Goal: Task Accomplishment & Management: Use online tool/utility

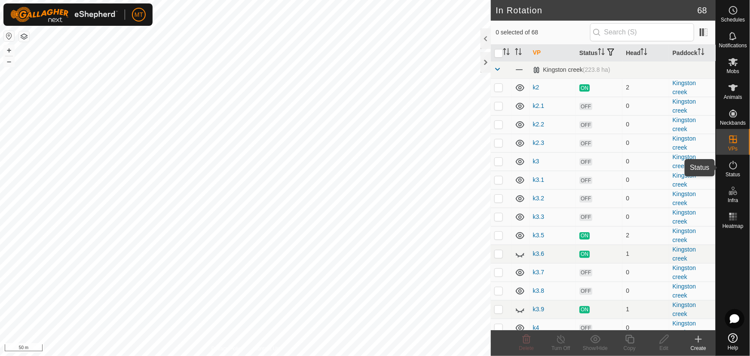
scroll to position [714, 0]
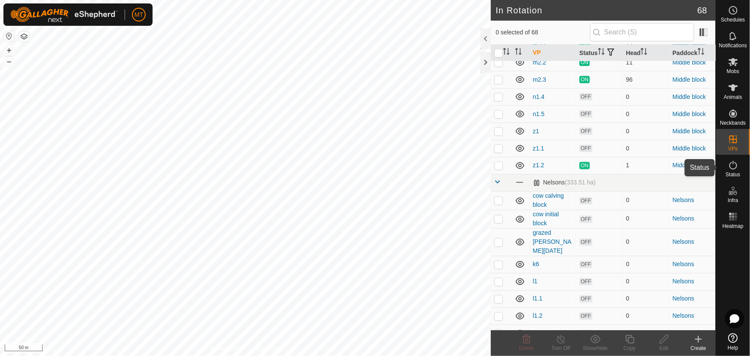
drag, startPoint x: 0, startPoint y: 0, endPoint x: 737, endPoint y: 164, distance: 754.8
click at [737, 164] on icon at bounding box center [734, 165] width 8 height 9
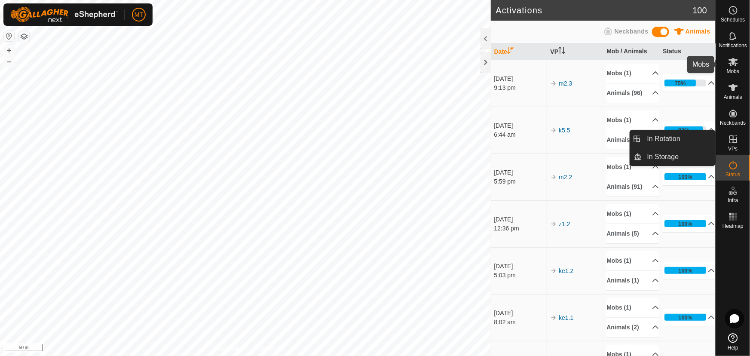
click at [729, 65] on icon at bounding box center [734, 62] width 10 height 10
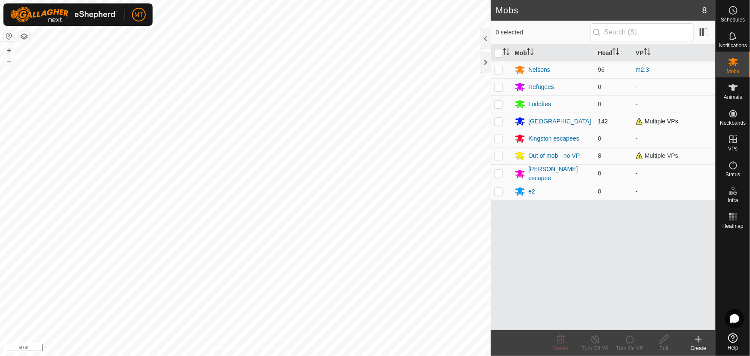
click at [500, 120] on p-checkbox at bounding box center [499, 121] width 9 height 7
checkbox input "true"
click at [632, 344] on icon at bounding box center [630, 339] width 11 height 10
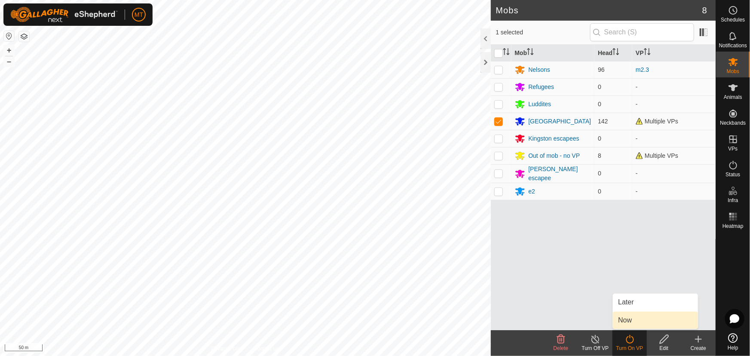
click at [629, 325] on link "Now" at bounding box center [655, 320] width 85 height 17
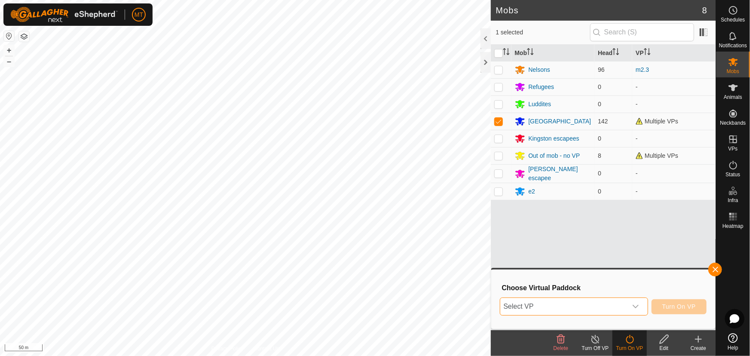
click at [586, 301] on span "Select VP" at bounding box center [564, 306] width 127 height 17
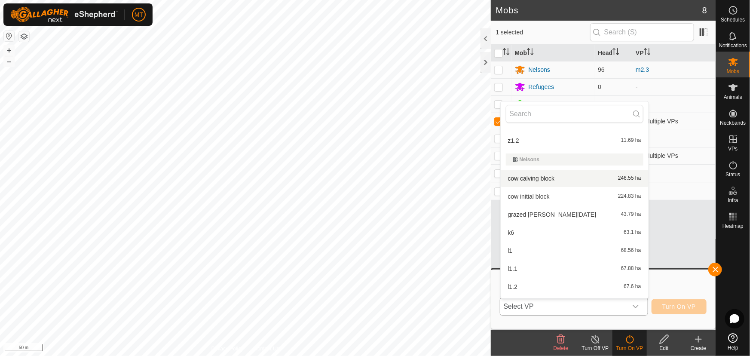
scroll to position [830, 0]
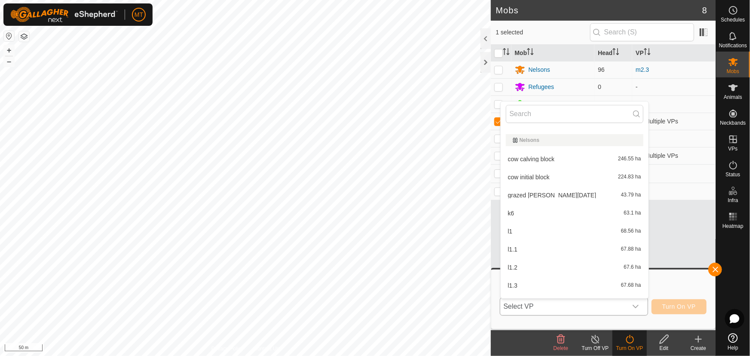
click at [538, 212] on li "k6 63.1 ha" at bounding box center [575, 213] width 148 height 17
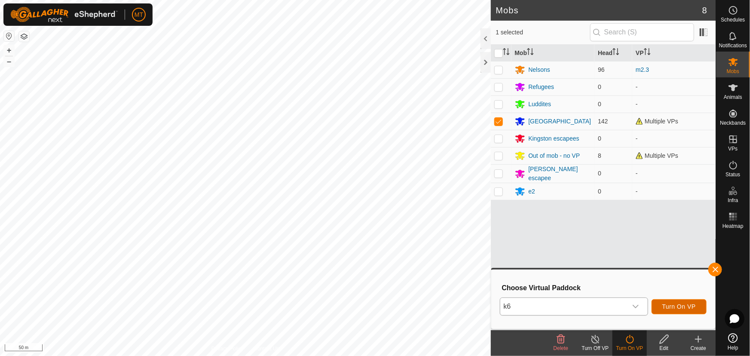
click at [683, 305] on span "Turn On VP" at bounding box center [680, 306] width 34 height 7
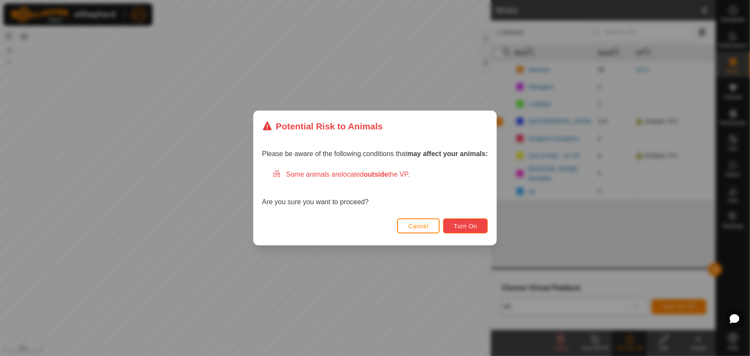
click at [477, 226] on span "Turn On" at bounding box center [465, 226] width 23 height 7
